Goal: Task Accomplishment & Management: Manage account settings

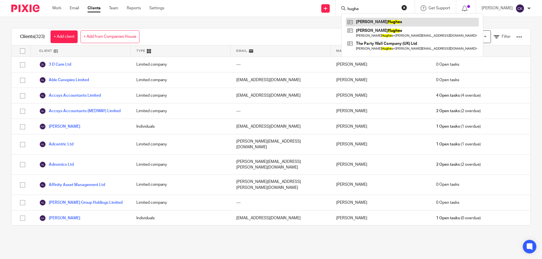
type input "hughe"
click at [377, 21] on link at bounding box center [412, 22] width 133 height 8
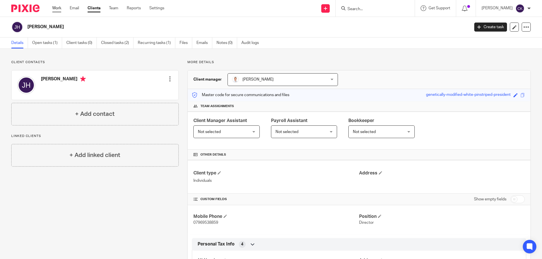
click at [55, 8] on link "Work" at bounding box center [56, 8] width 9 height 6
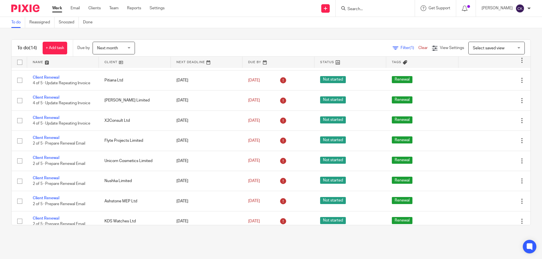
scroll to position [128, 0]
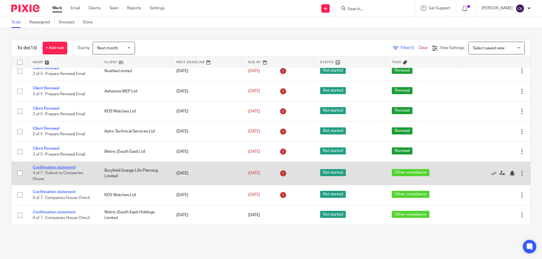
click at [43, 169] on link "Confirmation statement" at bounding box center [54, 168] width 43 height 4
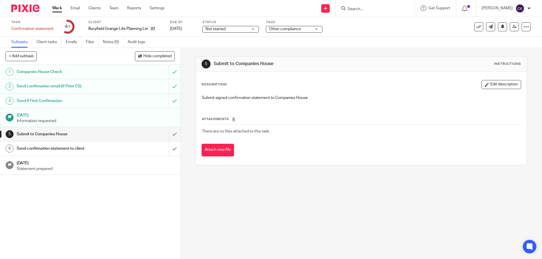
drag, startPoint x: 98, startPoint y: 10, endPoint x: 106, endPoint y: 16, distance: 10.3
click at [57, 9] on link "Work" at bounding box center [57, 8] width 10 height 6
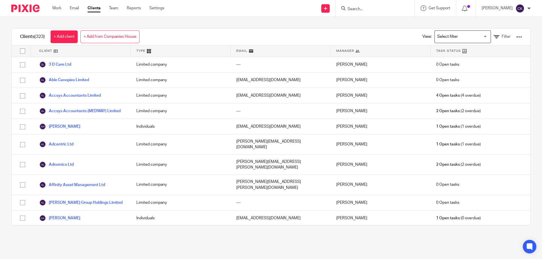
click at [358, 10] on input "Search" at bounding box center [372, 9] width 51 height 5
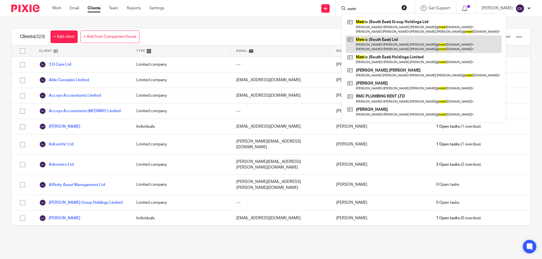
type input "metr"
click at [375, 39] on link at bounding box center [424, 44] width 156 height 17
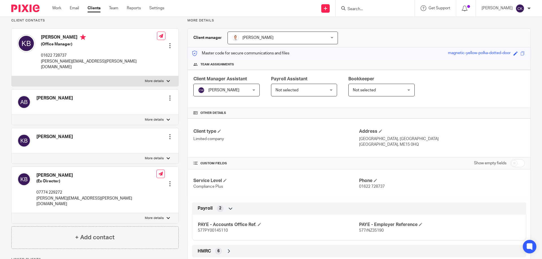
scroll to position [56, 0]
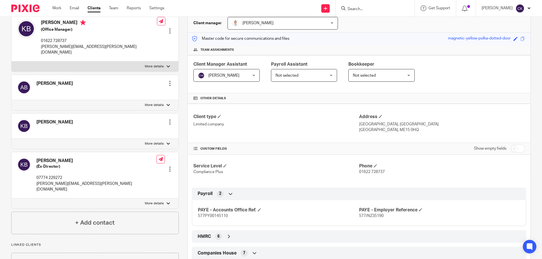
drag, startPoint x: 356, startPoint y: 124, endPoint x: 406, endPoint y: 131, distance: 49.6
click at [406, 131] on div "Address Court Lodge Farm, Forge Lane East Farleigh, ME15 0HQ" at bounding box center [442, 123] width 166 height 19
copy div "Court Lodge Farm, Forge Lane East Farleigh, ME15 0HQ"
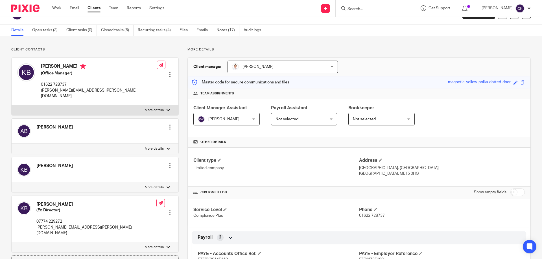
scroll to position [0, 0]
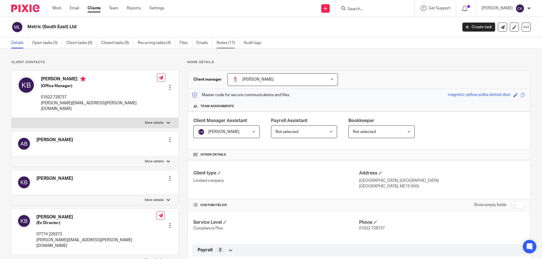
click at [227, 43] on link "Notes (17)" at bounding box center [227, 43] width 23 height 11
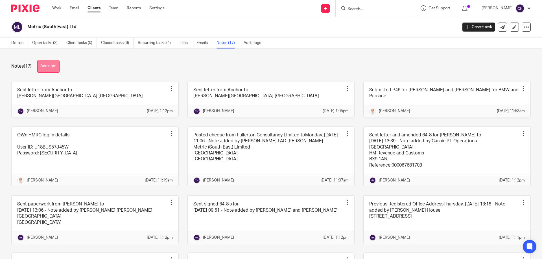
click at [54, 66] on button "Add note" at bounding box center [48, 66] width 22 height 13
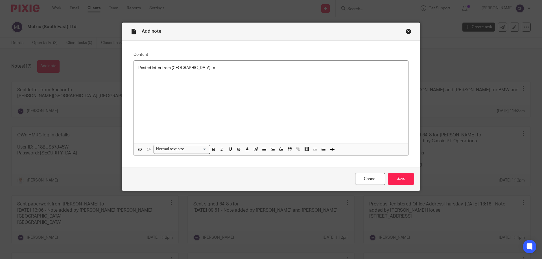
click at [237, 108] on div "Posted letter from DAC Beachcroft to" at bounding box center [271, 102] width 274 height 83
click at [403, 181] on input "Save" at bounding box center [401, 179] width 26 height 12
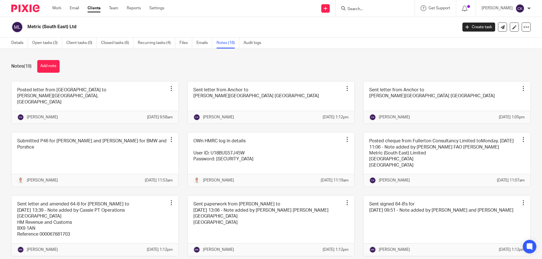
click at [361, 8] on input "Search" at bounding box center [372, 9] width 51 height 5
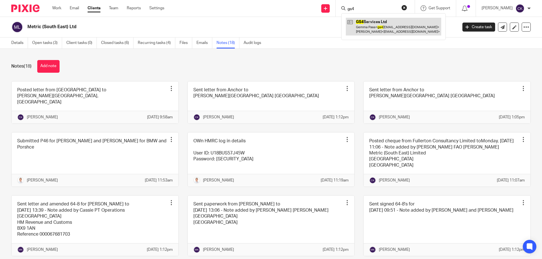
type input "gs4"
click at [371, 24] on link at bounding box center [393, 26] width 95 height 17
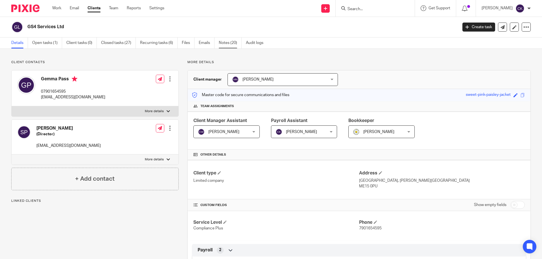
click at [227, 41] on link "Notes (20)" at bounding box center [230, 43] width 23 height 11
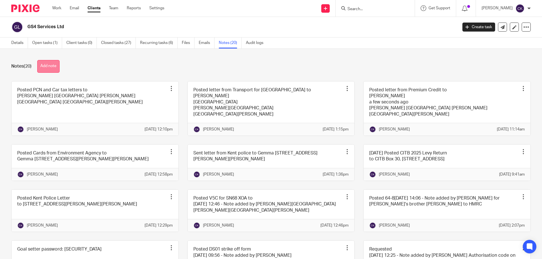
click at [58, 68] on button "Add note" at bounding box center [48, 66] width 22 height 13
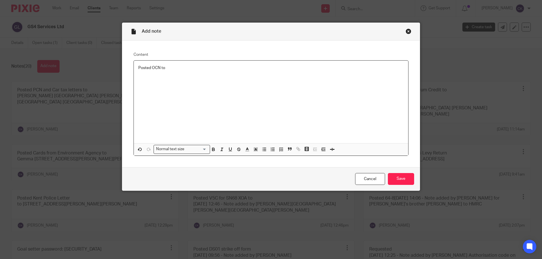
click at [152, 67] on p "Posted OCN to" at bounding box center [270, 68] width 265 height 6
click at [168, 70] on p "Posted PCN to" at bounding box center [270, 68] width 265 height 6
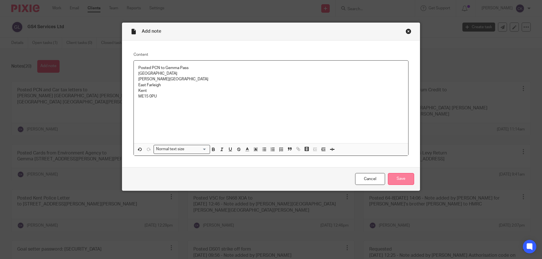
click at [405, 174] on input "Save" at bounding box center [401, 179] width 26 height 12
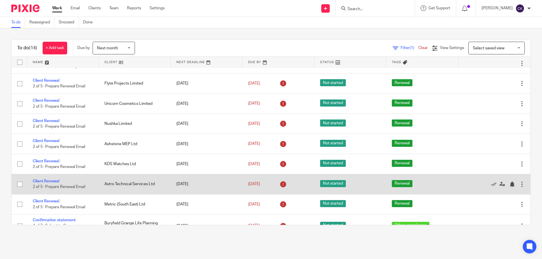
scroll to position [128, 0]
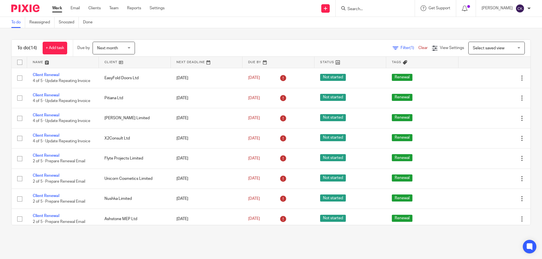
click at [372, 11] on input "Search" at bounding box center [372, 9] width 51 height 5
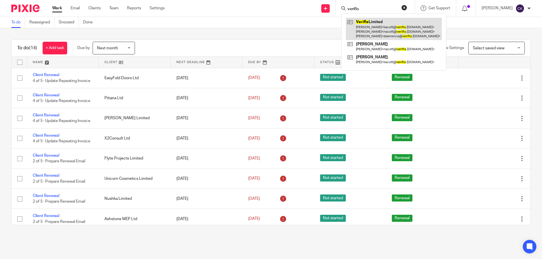
type input "veriflo"
click at [367, 23] on link at bounding box center [394, 29] width 96 height 22
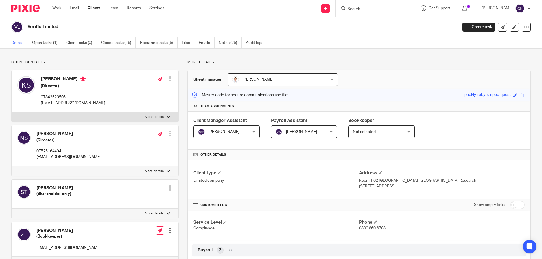
click at [510, 205] on input "checkbox" at bounding box center [517, 205] width 14 height 8
checkbox input "true"
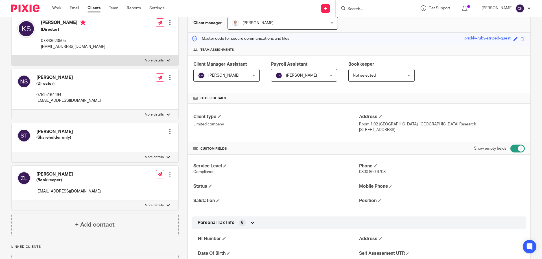
scroll to position [85, 0]
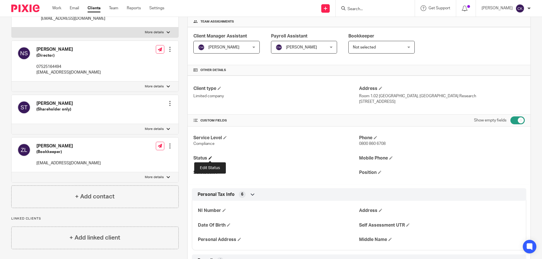
click at [209, 158] on span at bounding box center [210, 157] width 3 height 3
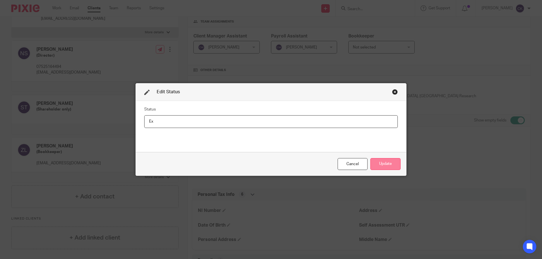
type input "Ex"
click at [390, 165] on button "Update" at bounding box center [385, 164] width 30 height 12
